Goal: Navigation & Orientation: Find specific page/section

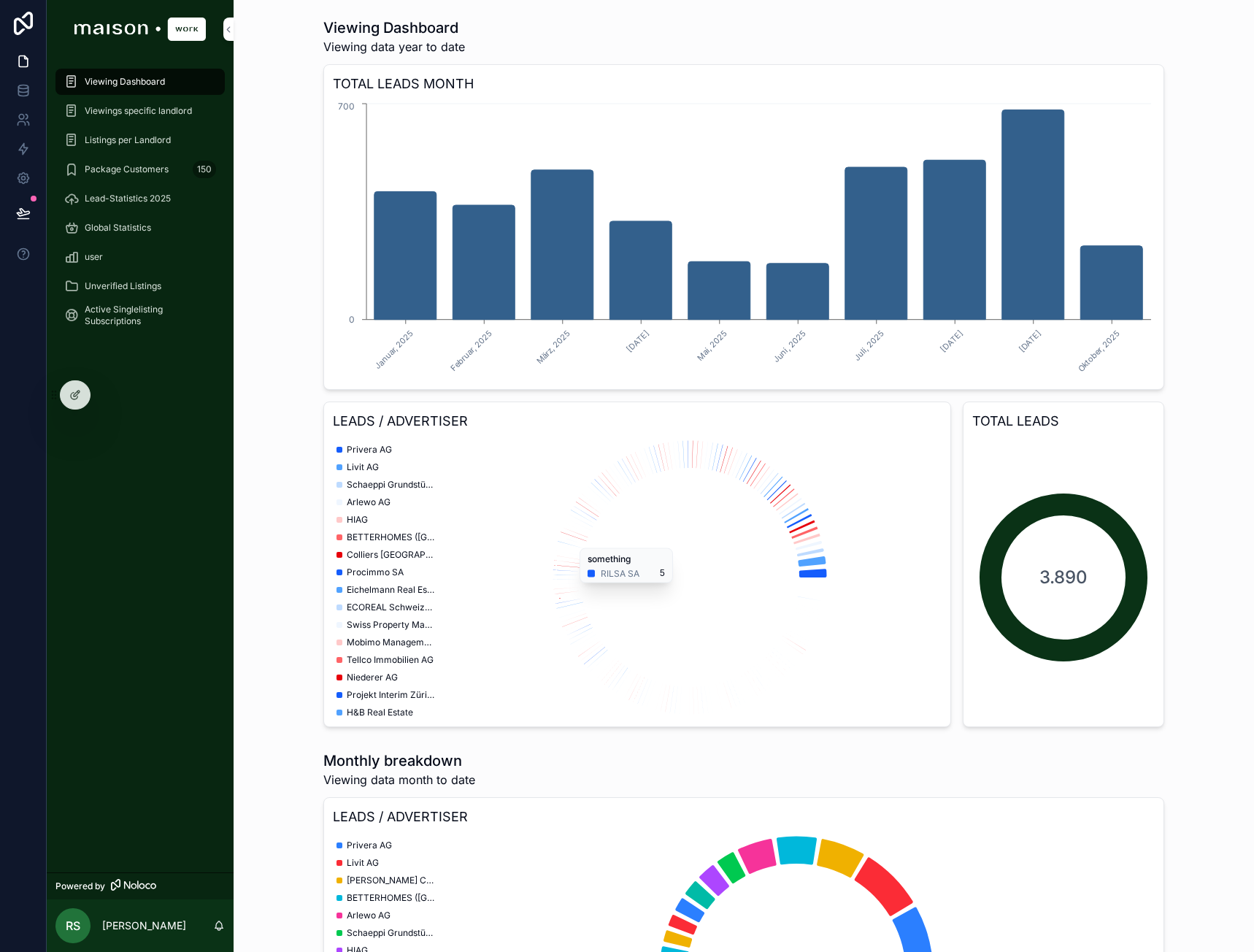
click at [153, 284] on span "Unverified Listings" at bounding box center [123, 286] width 77 height 12
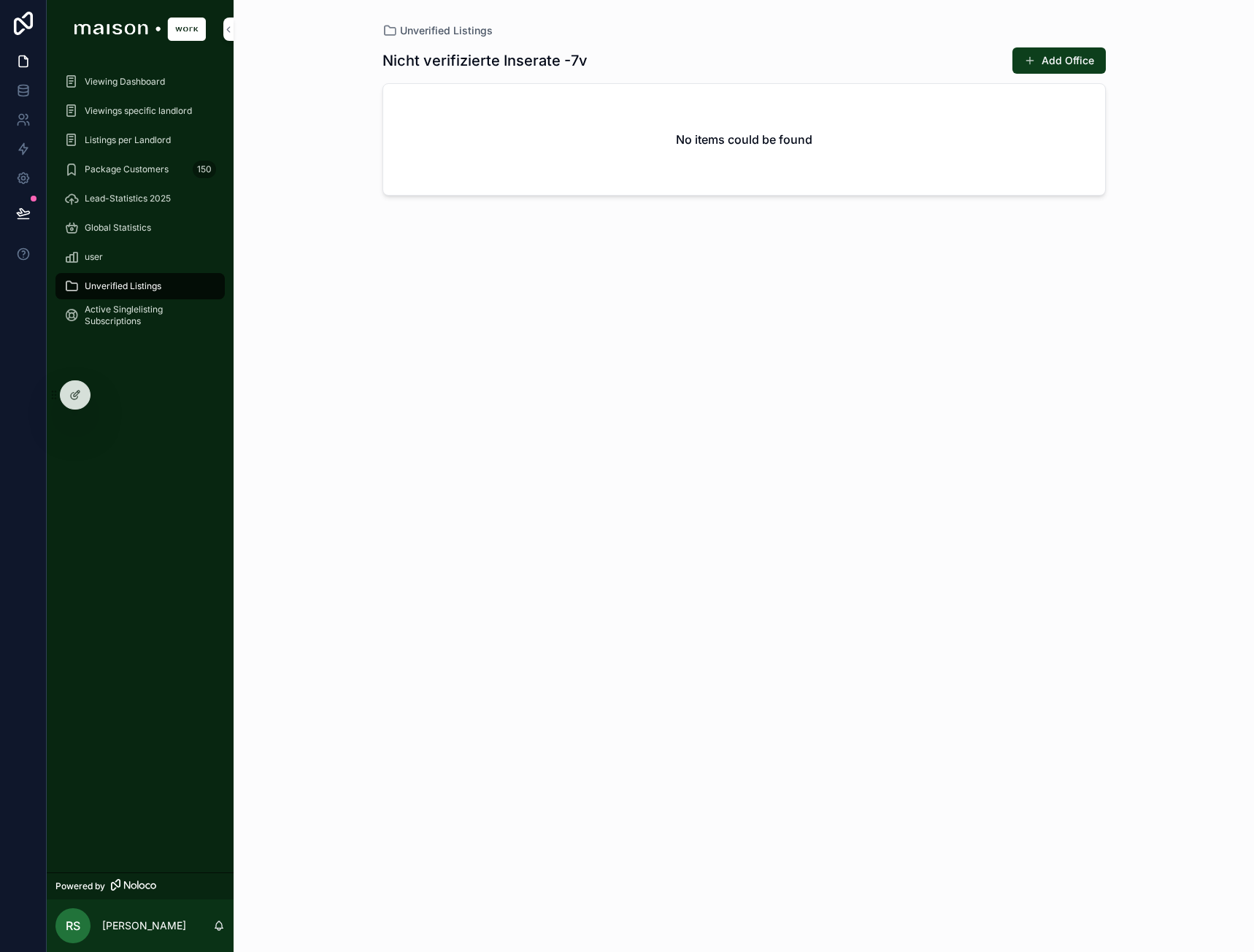
click at [146, 83] on span "Viewing Dashboard" at bounding box center [125, 81] width 81 height 12
